Goal: Task Accomplishment & Management: Complete application form

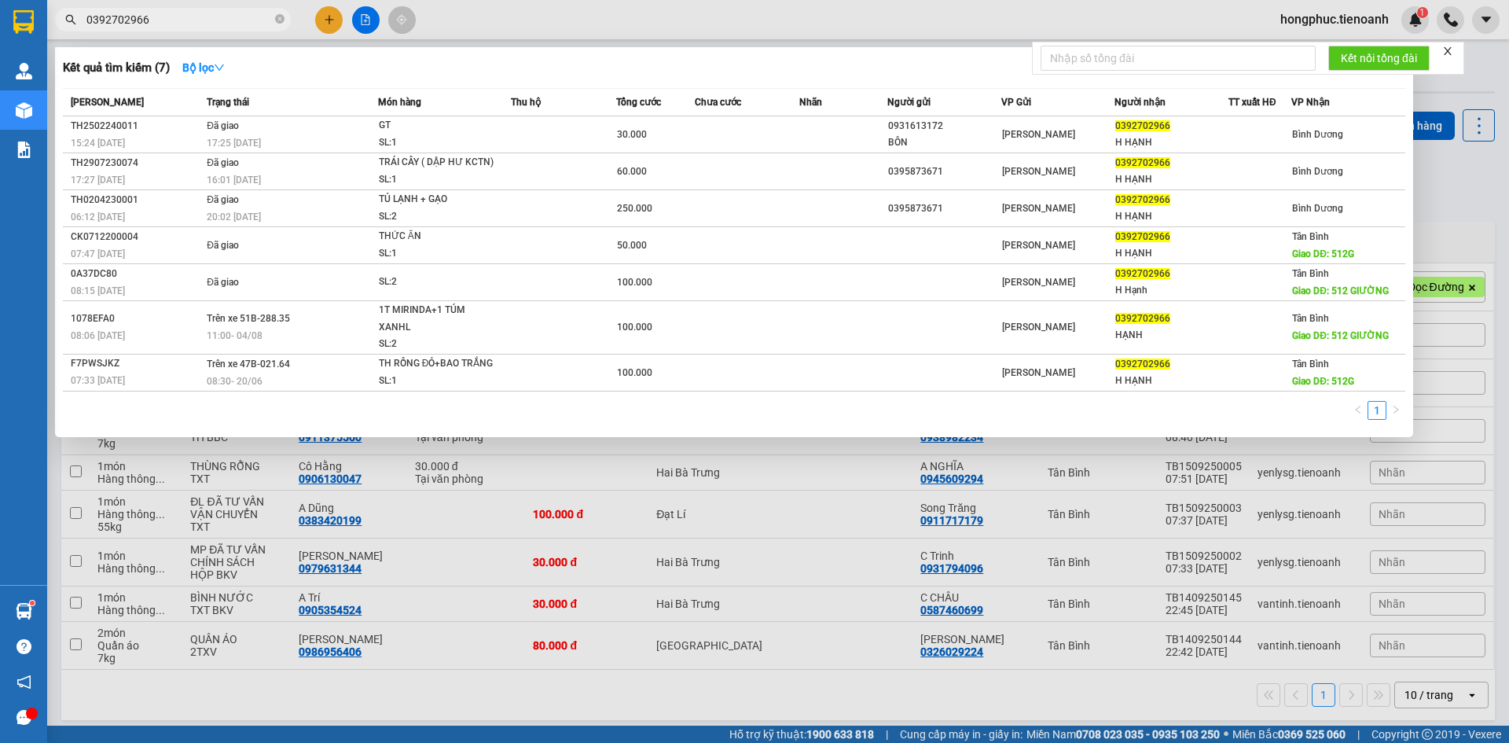
type input "0392702966"
click at [277, 19] on icon "close-circle" at bounding box center [279, 18] width 9 height 9
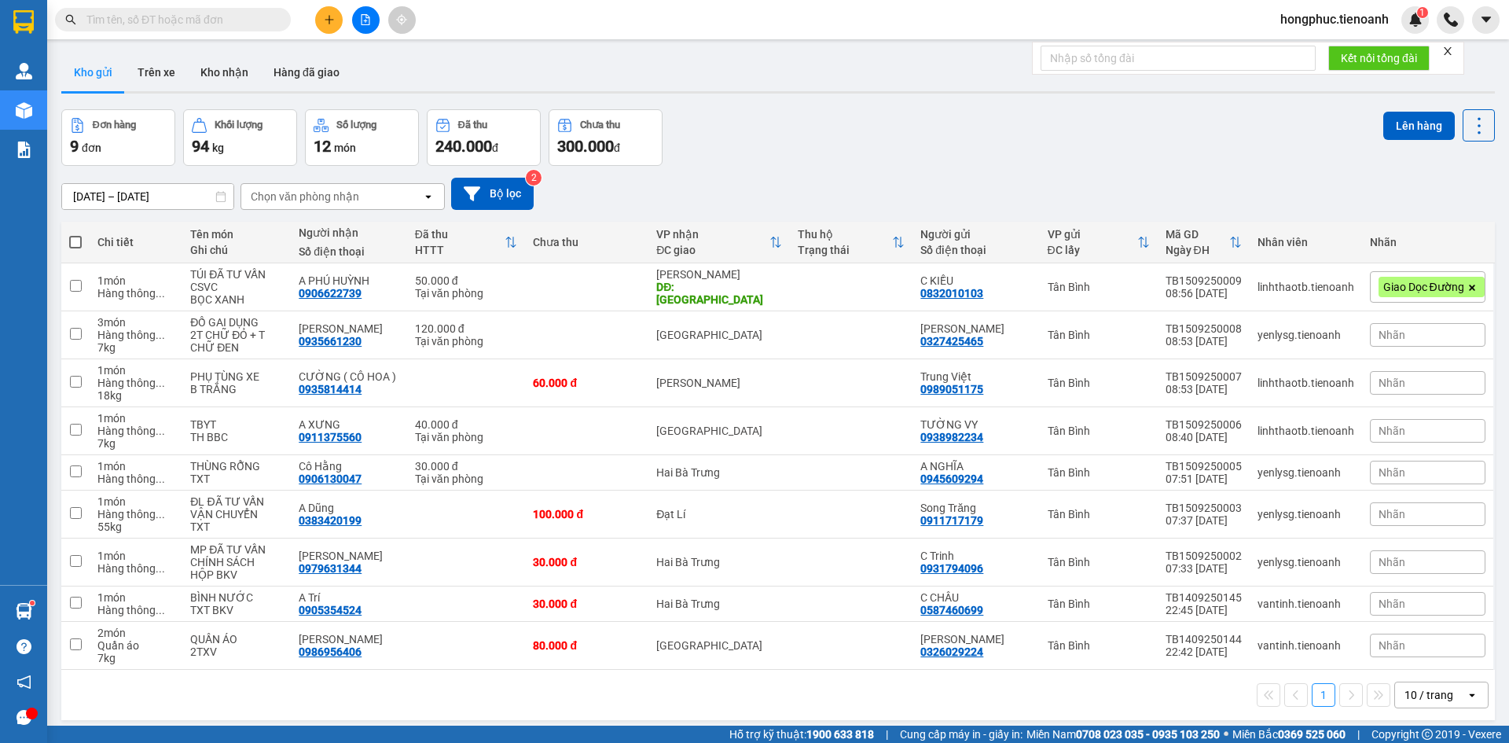
click at [163, 20] on input "text" at bounding box center [178, 19] width 185 height 17
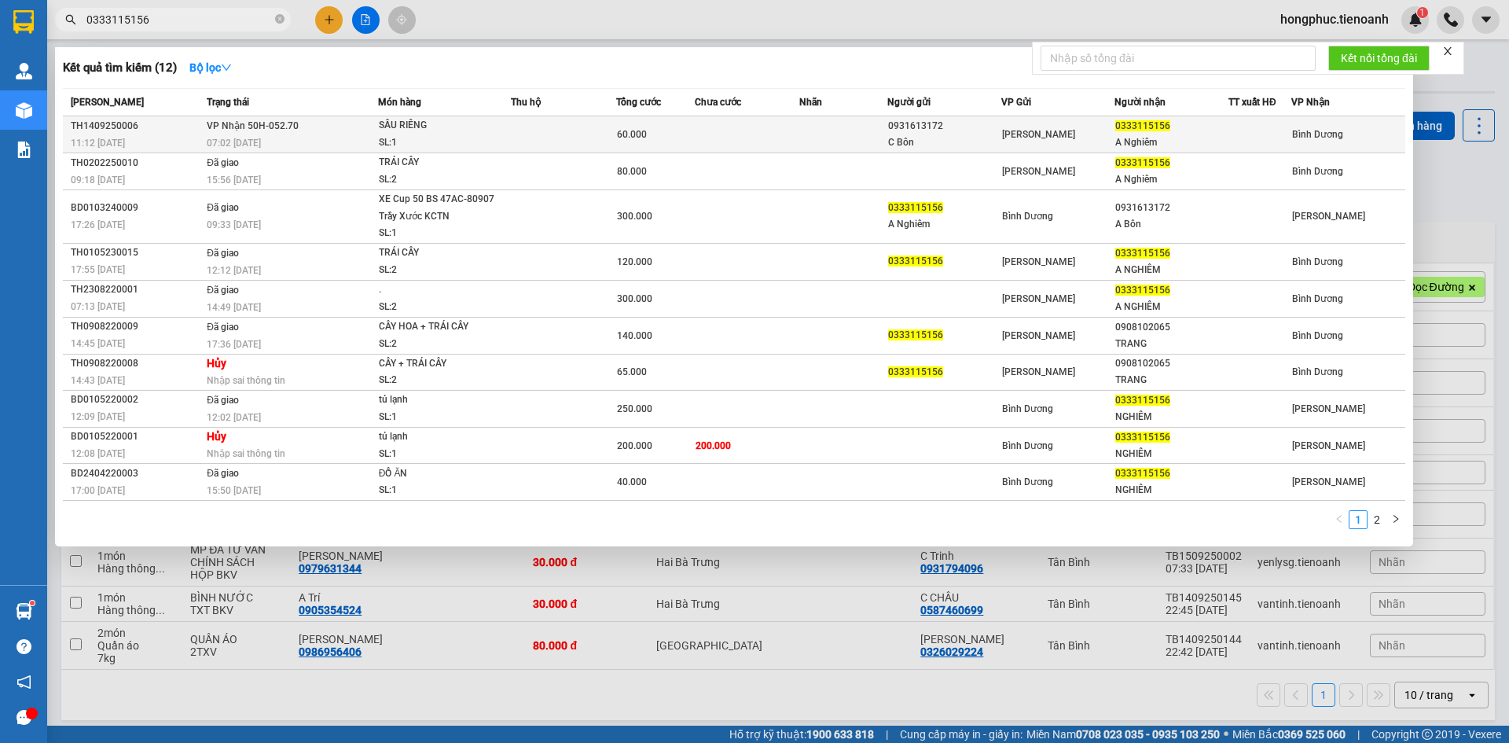
type input "0333115156"
click at [236, 131] on span "VP Nhận 50H-052.70" at bounding box center [253, 125] width 92 height 13
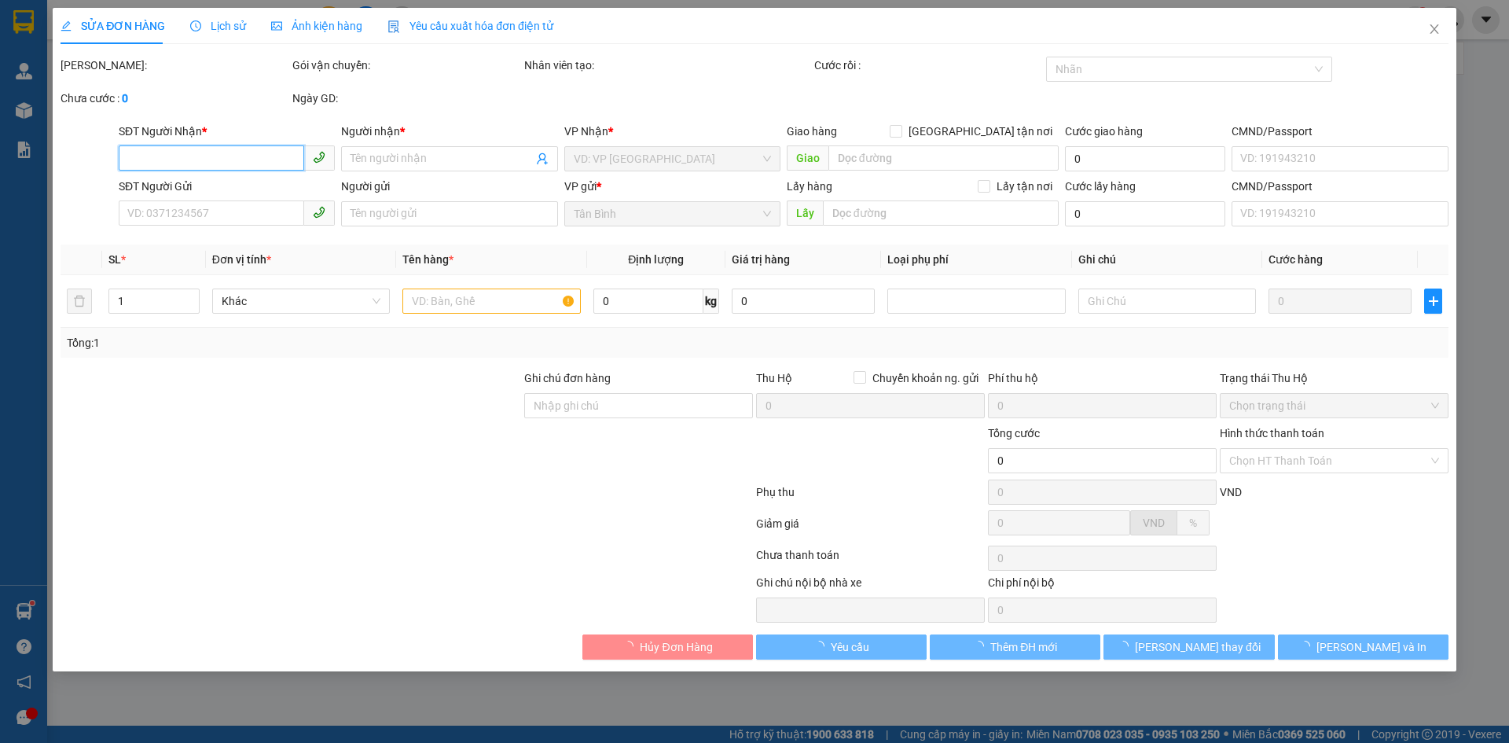
type input "0333115156"
type input "A Nghiêm"
type input "0931613172"
type input "C Bôn"
type input "60.000"
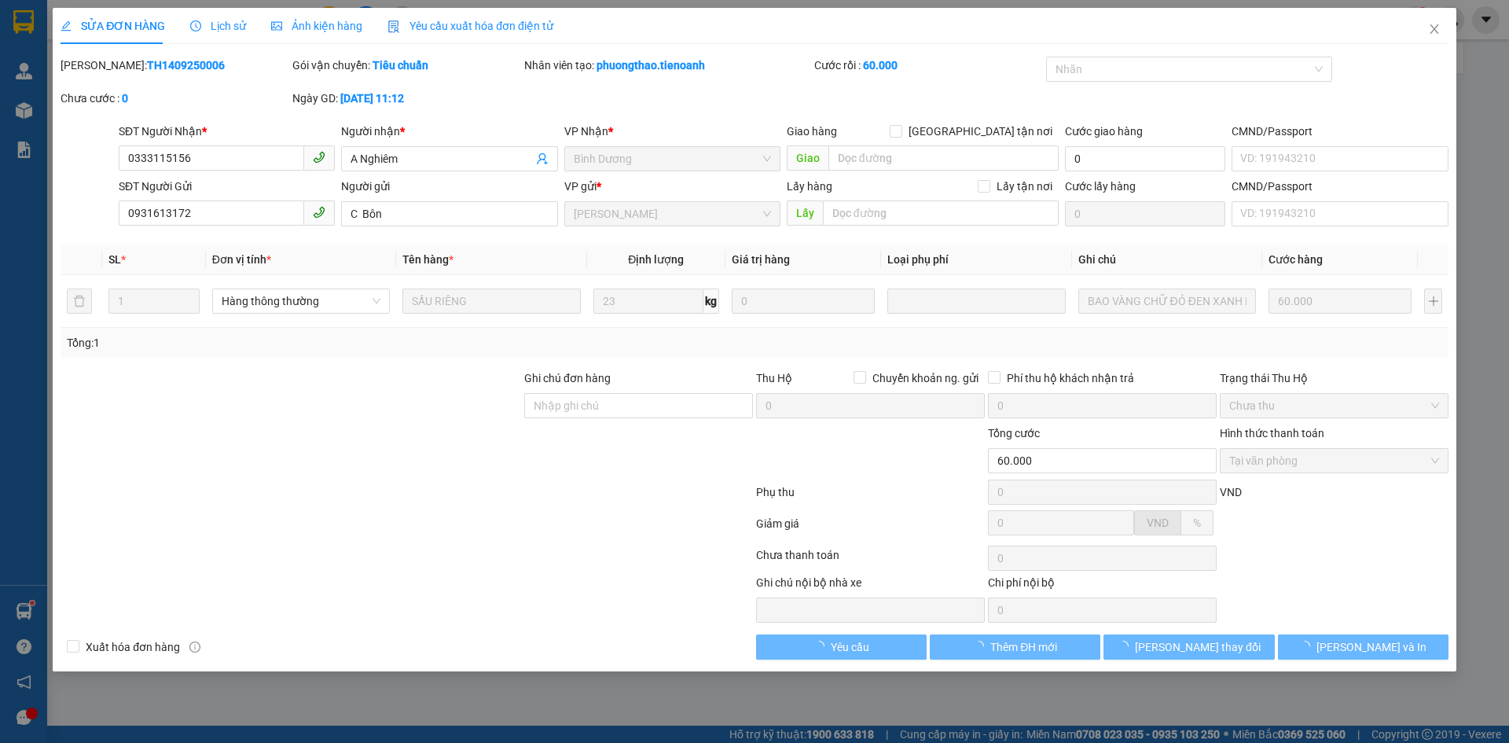
click at [220, 20] on span "Lịch sử" at bounding box center [218, 26] width 56 height 13
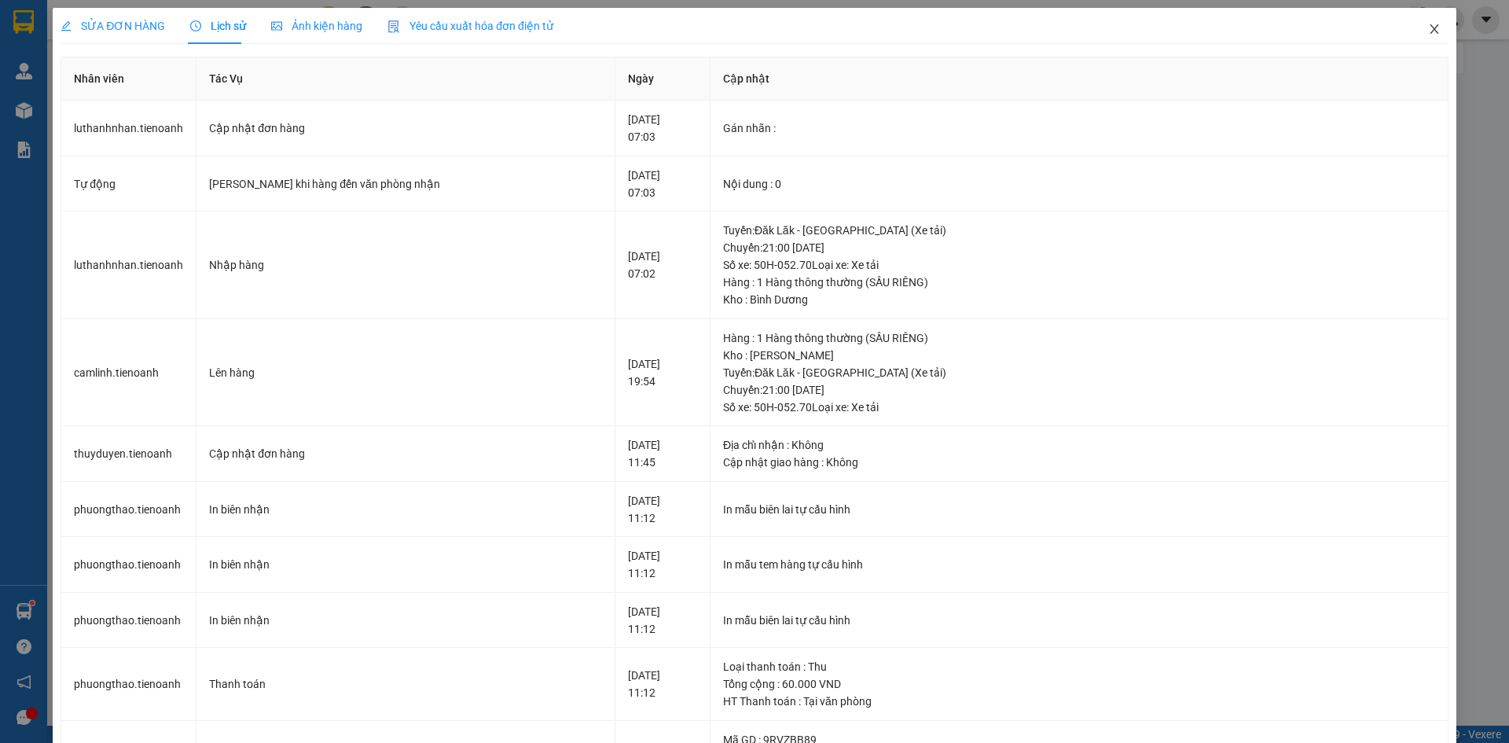
click at [1428, 25] on icon "close" at bounding box center [1434, 29] width 13 height 13
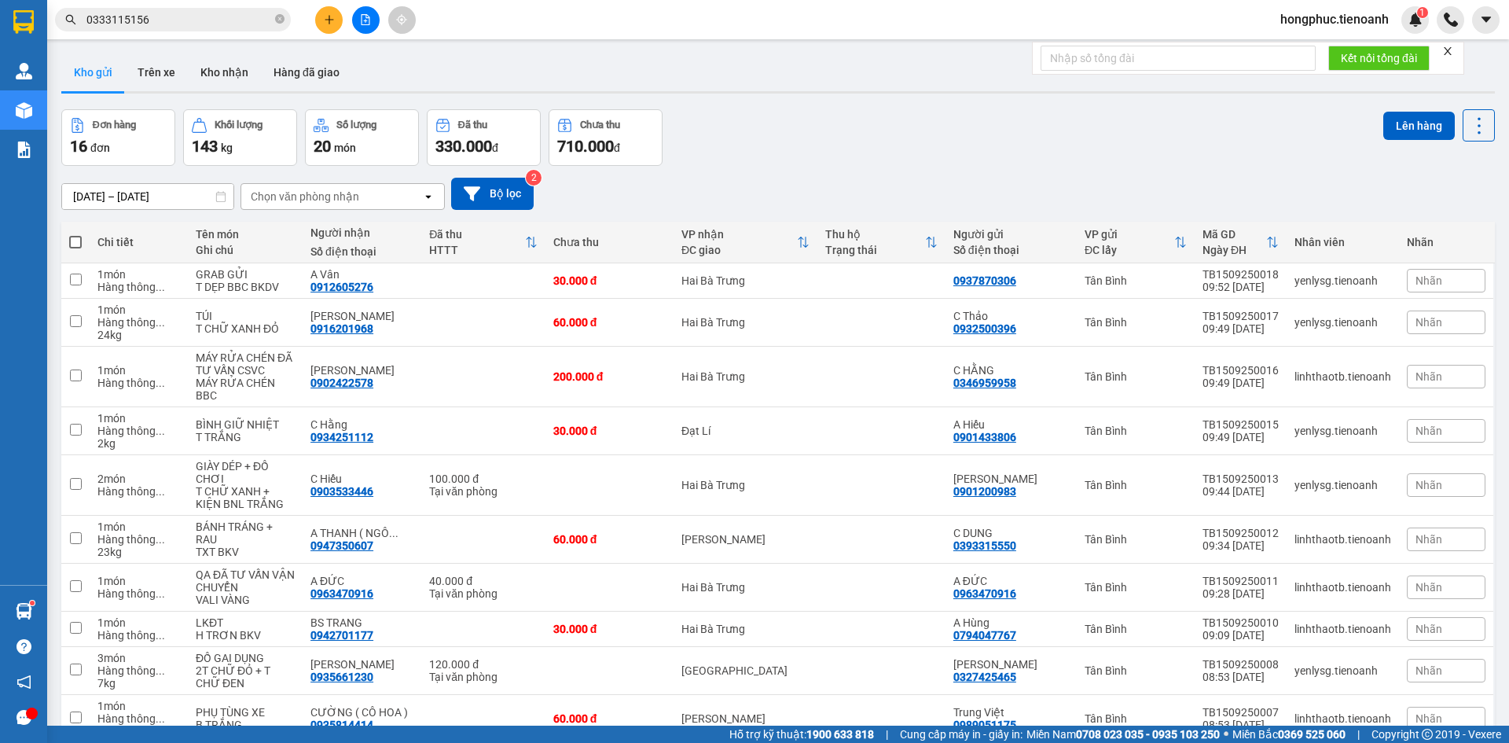
click at [172, 27] on input "0333115156" at bounding box center [178, 19] width 185 height 17
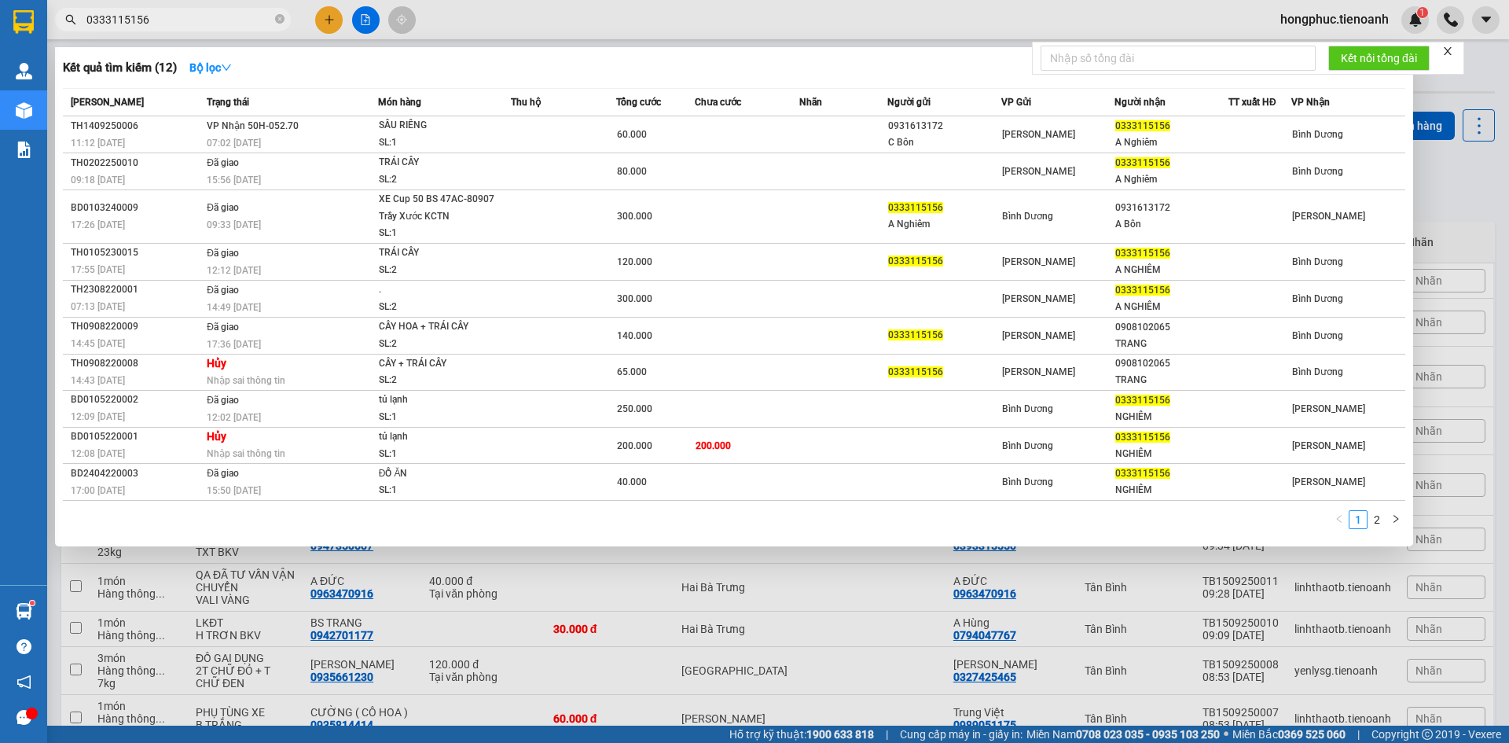
click at [280, 18] on icon "close-circle" at bounding box center [279, 18] width 9 height 9
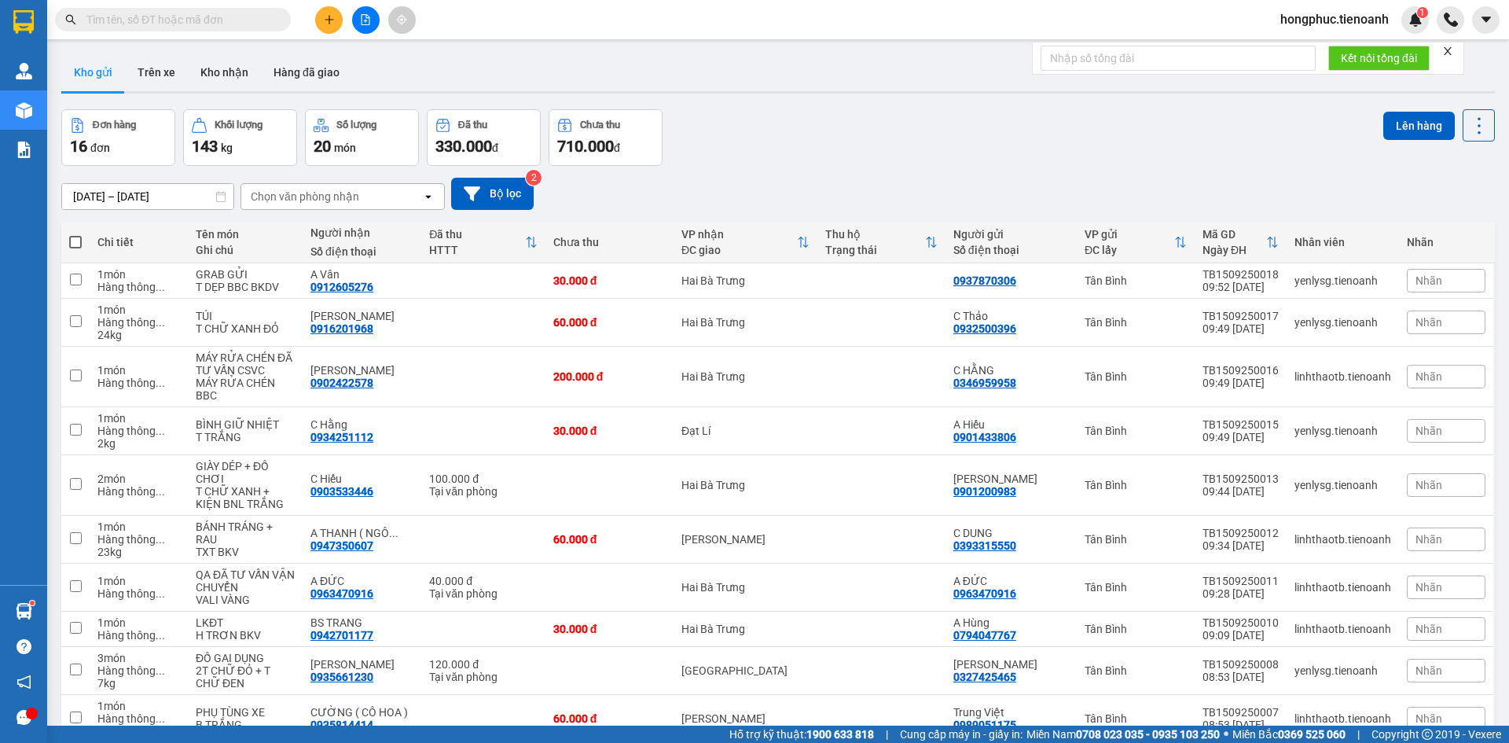
paste input "0946119677"
type input "0946119677"
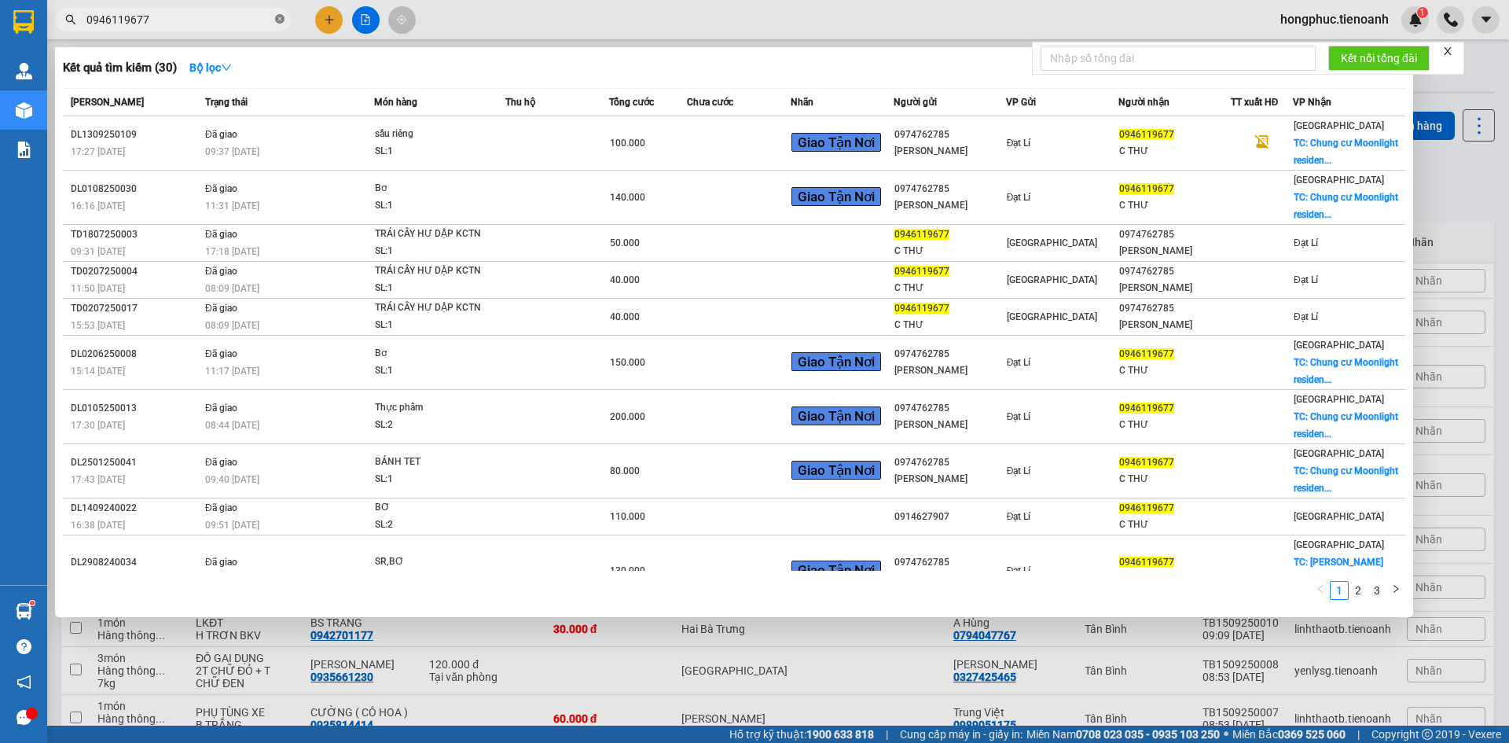
click at [281, 19] on icon "close-circle" at bounding box center [279, 18] width 9 height 9
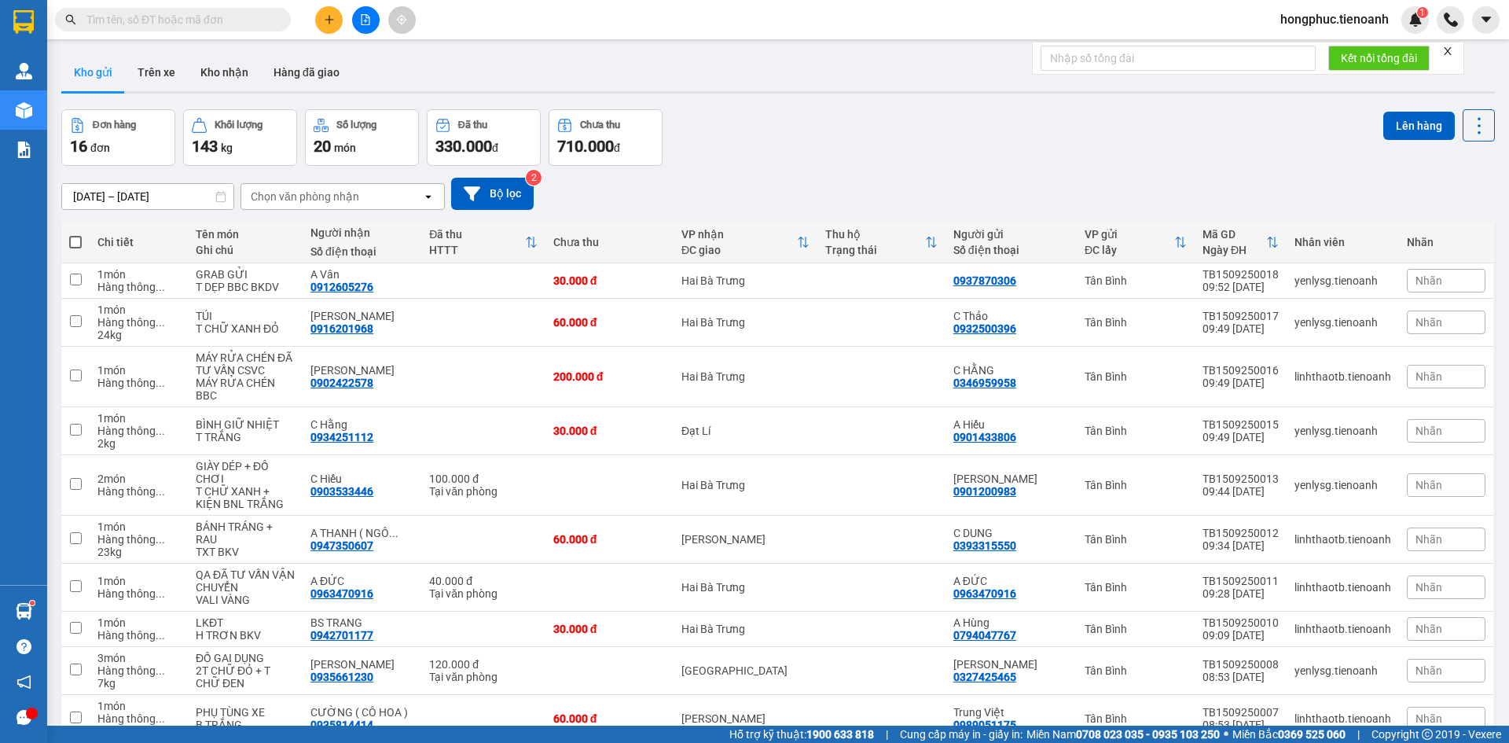
click at [224, 19] on input "text" at bounding box center [178, 19] width 185 height 17
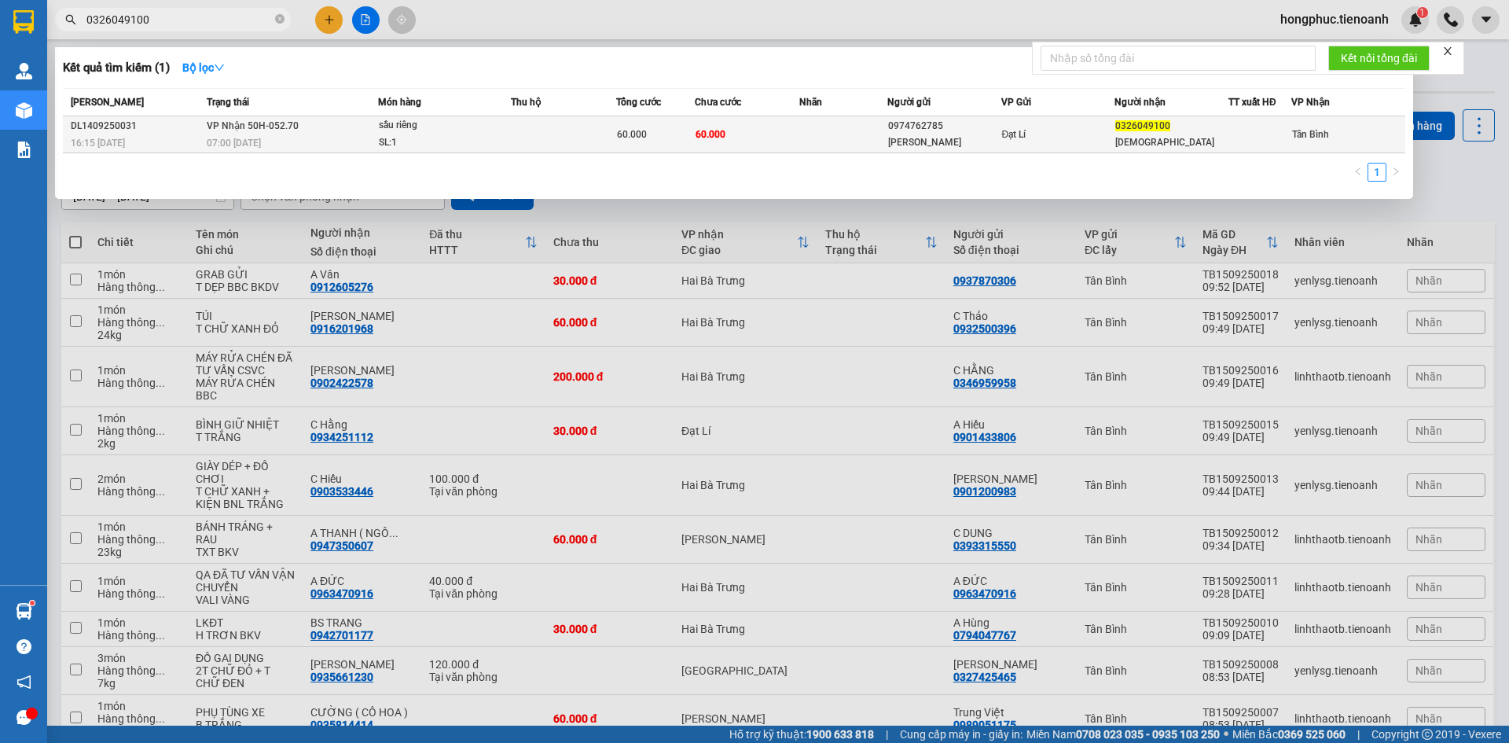
type input "0326049100"
click at [225, 138] on span "07:00 [DATE]" at bounding box center [234, 143] width 54 height 11
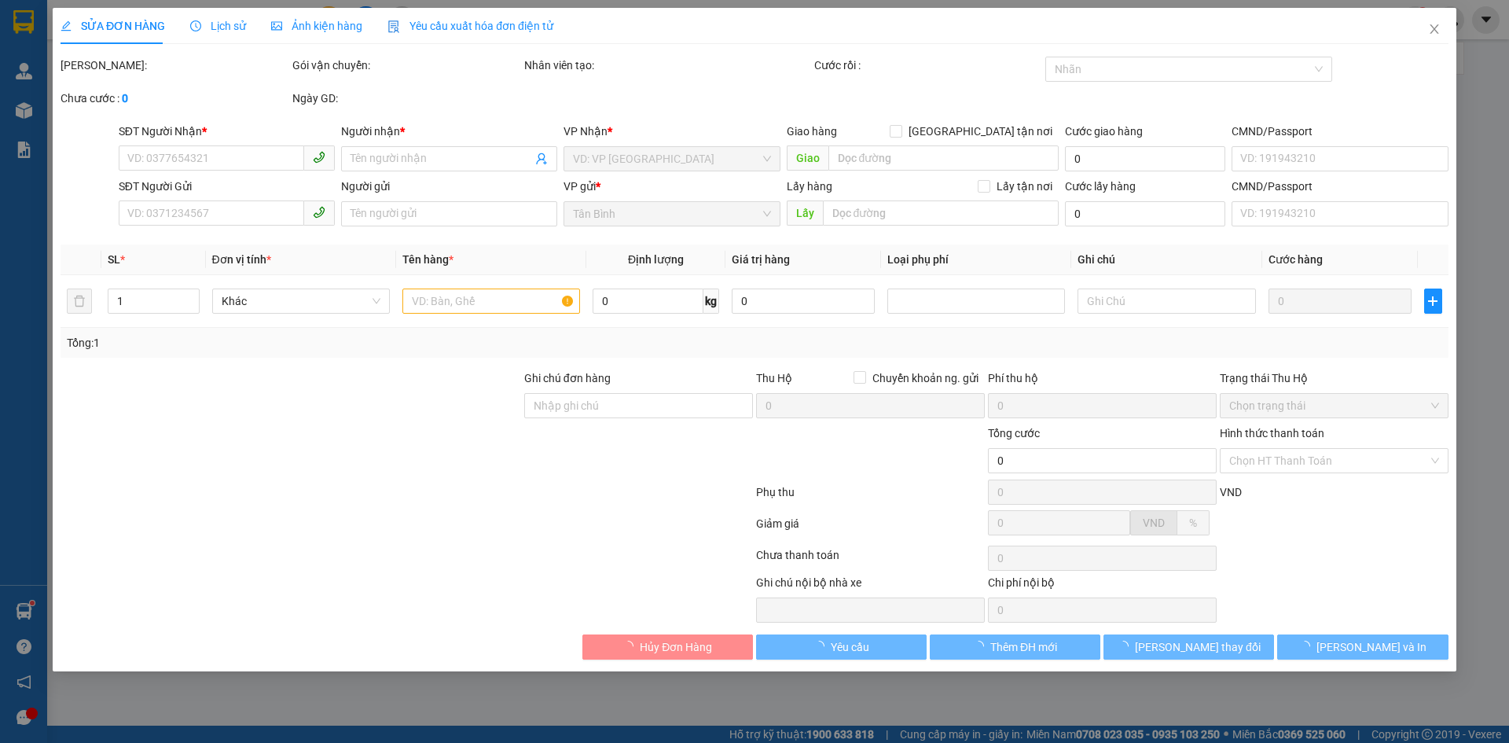
type input "0326049100"
type input "[DEMOGRAPHIC_DATA]"
type input "0974762785"
type input "[PERSON_NAME]"
type input "046169012127"
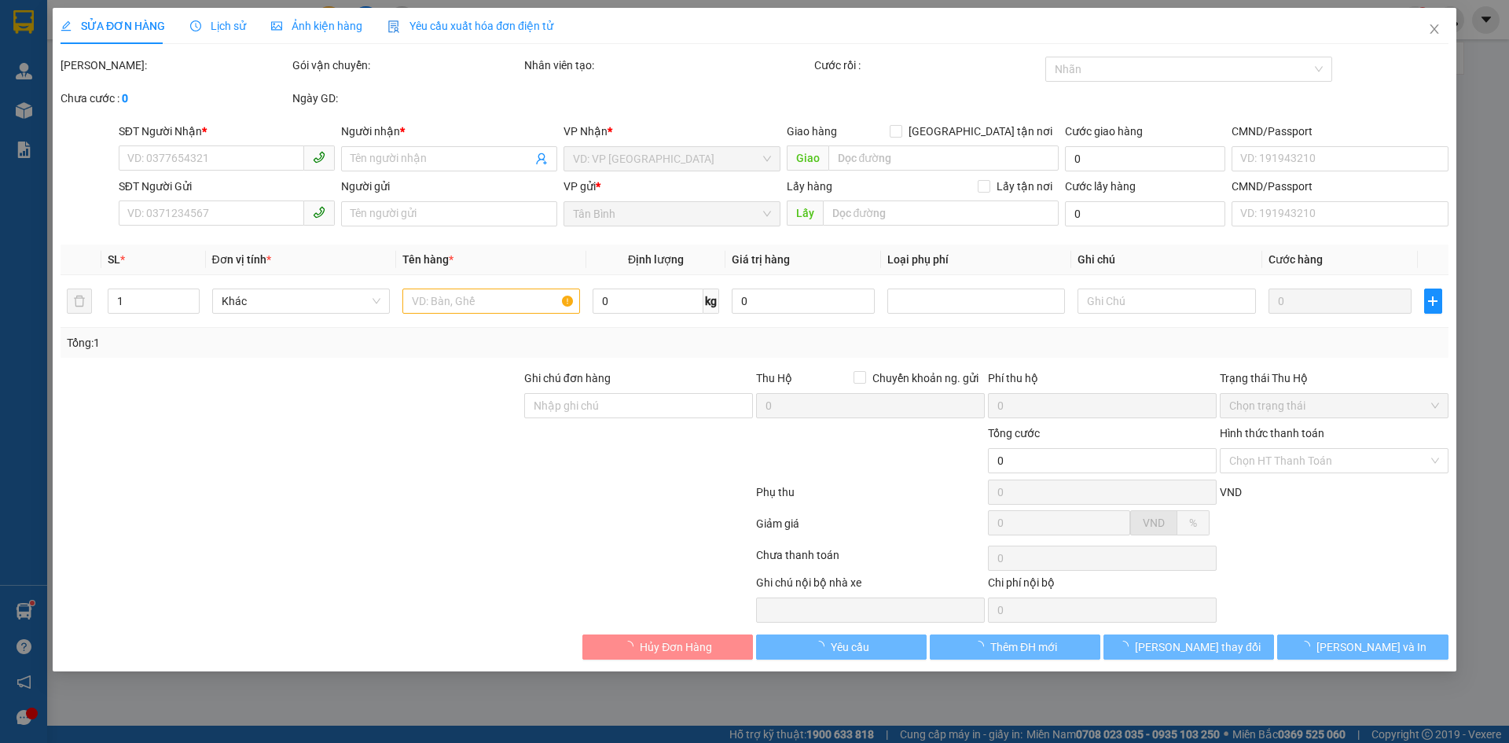
type input "60.000"
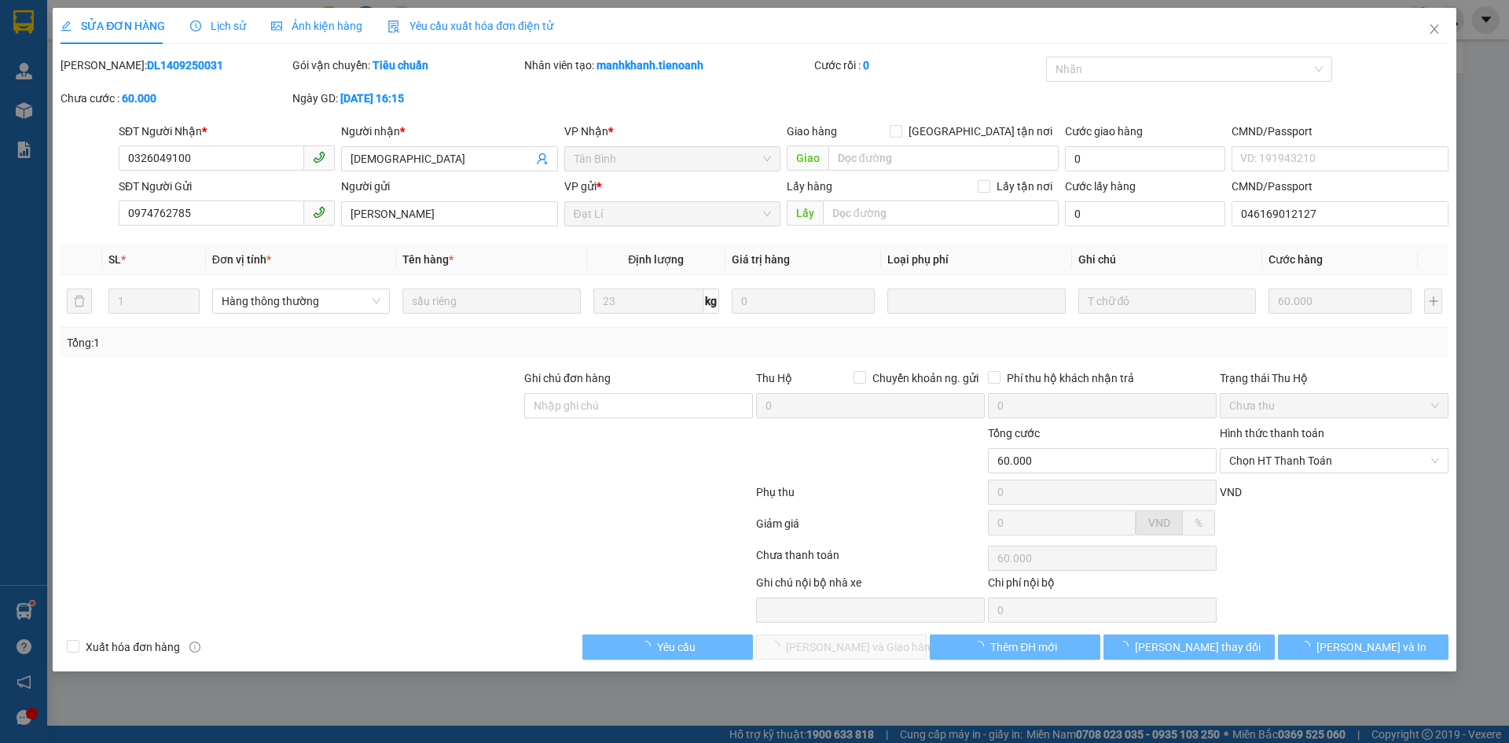
click at [205, 26] on span "Lịch sử" at bounding box center [218, 26] width 56 height 13
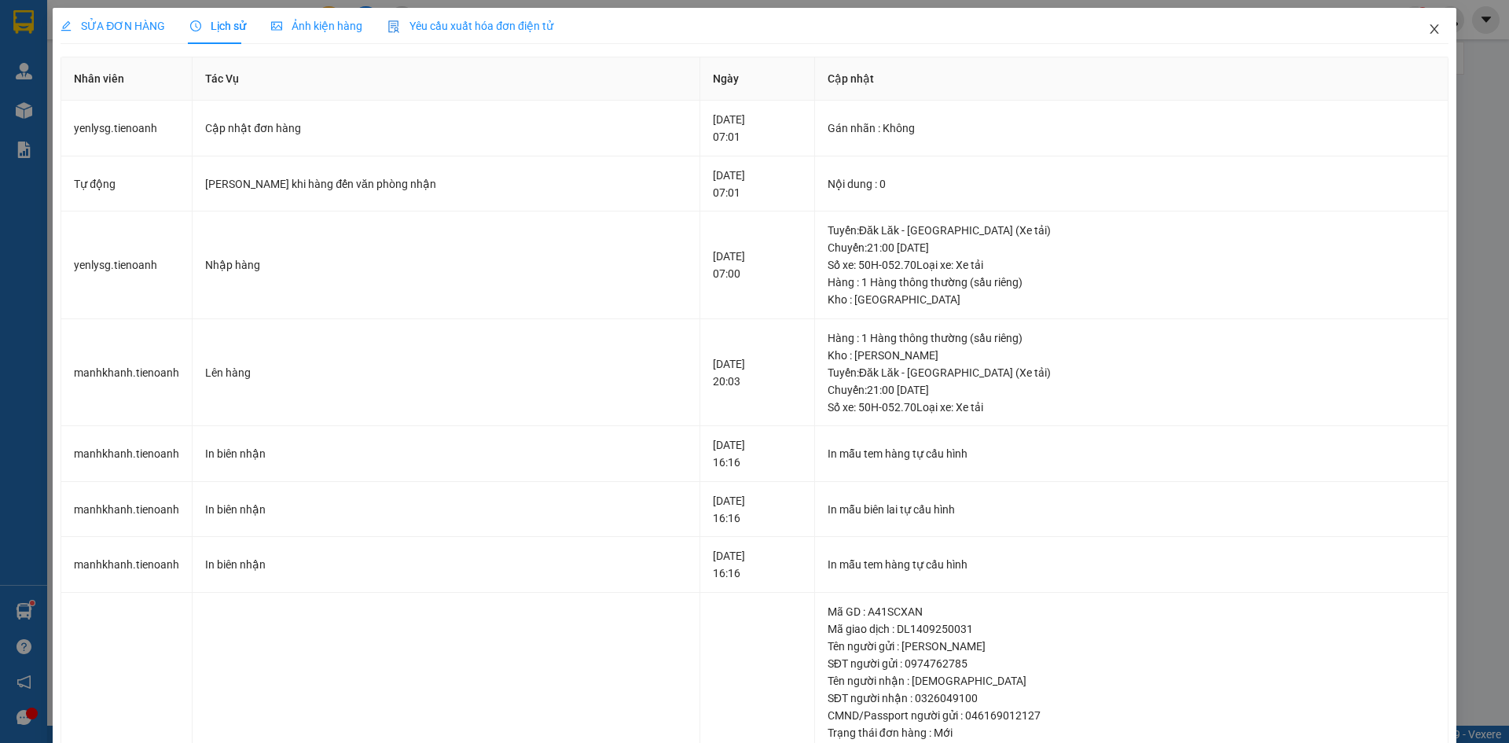
click at [1428, 28] on icon "close" at bounding box center [1434, 29] width 13 height 13
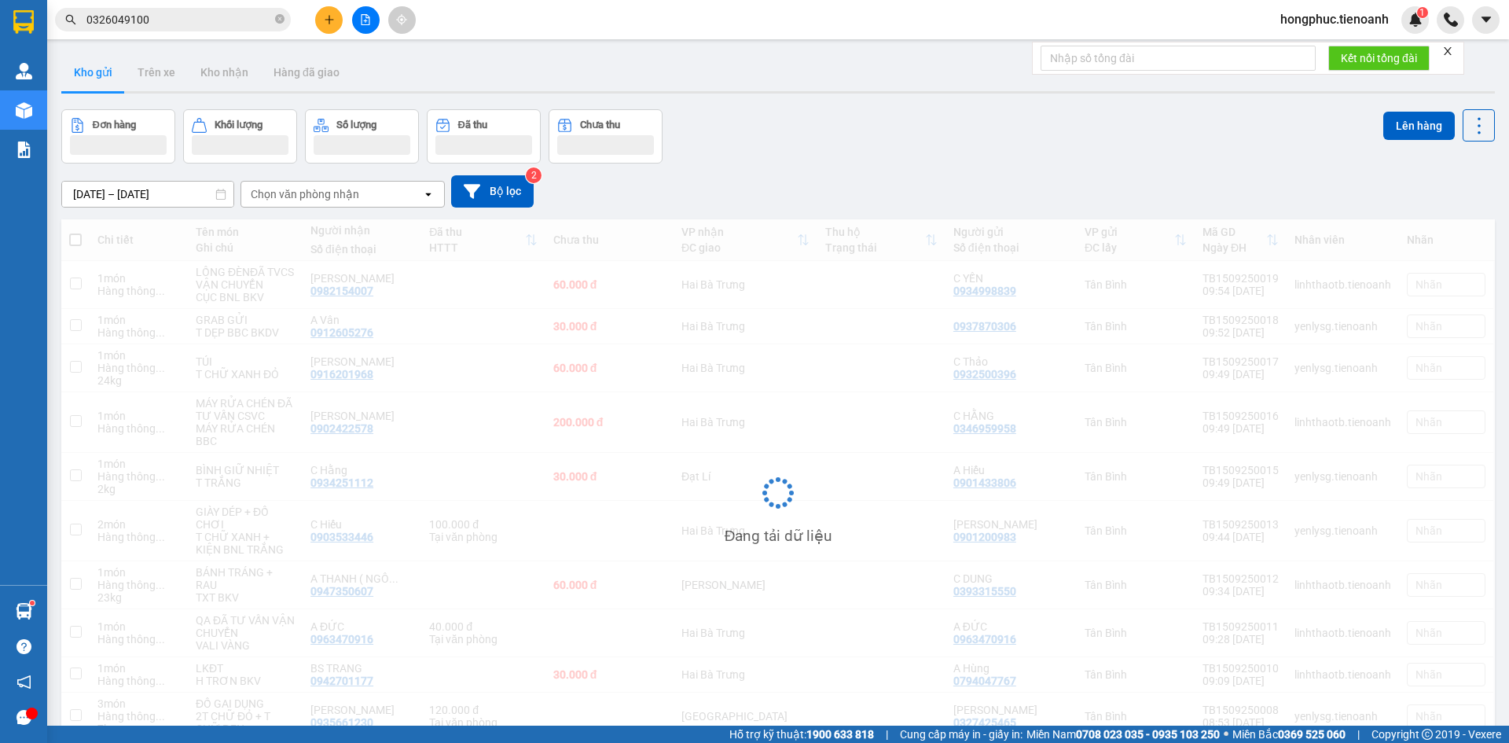
click at [184, 18] on input "0326049100" at bounding box center [178, 19] width 185 height 17
